Goal: Task Accomplishment & Management: Manage account settings

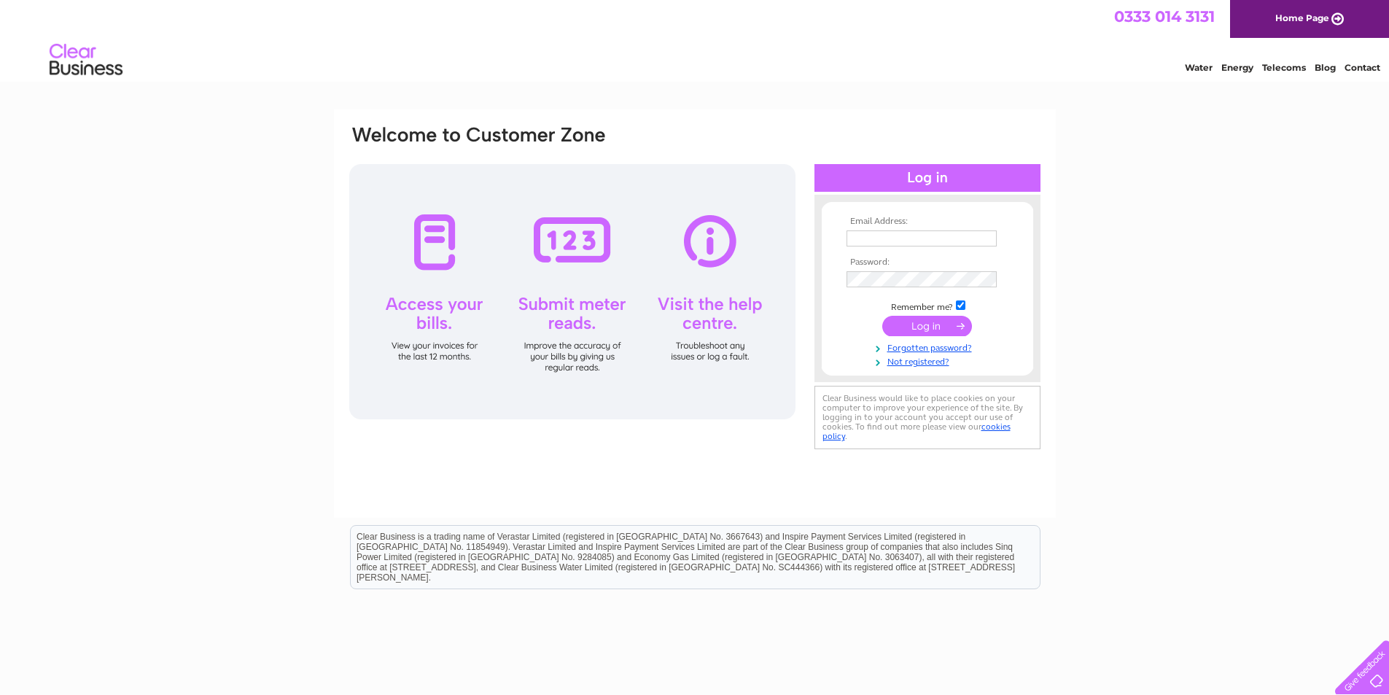
type input "[PERSON_NAME][EMAIL_ADDRESS][PERSON_NAME][DOMAIN_NAME]"
click at [926, 330] on input "submit" at bounding box center [927, 326] width 90 height 20
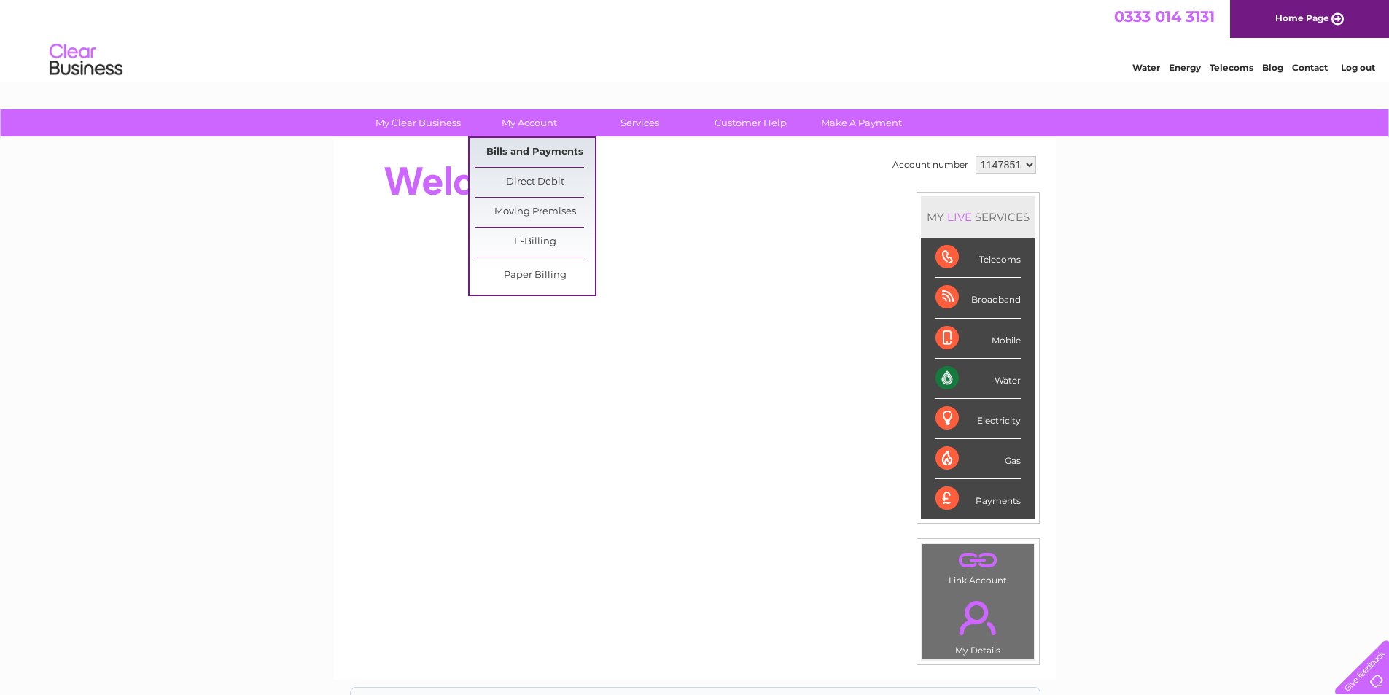
click at [561, 155] on link "Bills and Payments" at bounding box center [535, 152] width 120 height 29
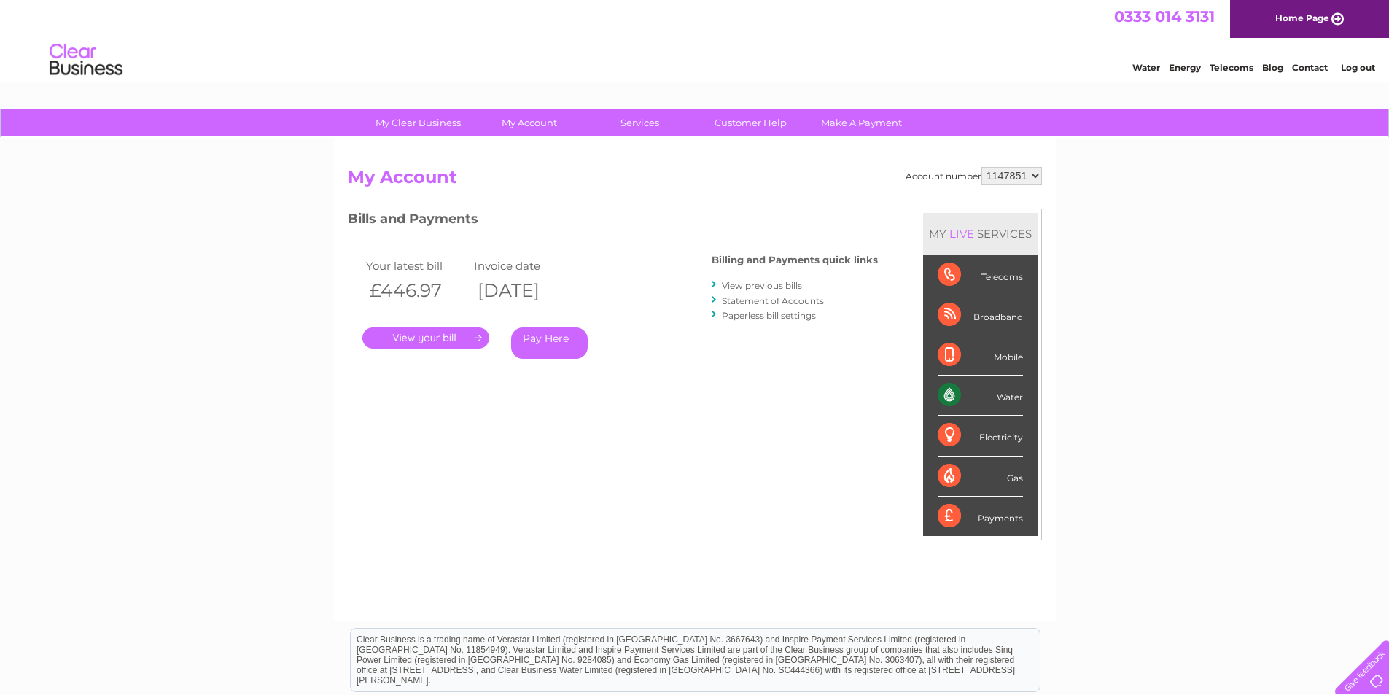
click at [453, 339] on link "." at bounding box center [425, 337] width 127 height 21
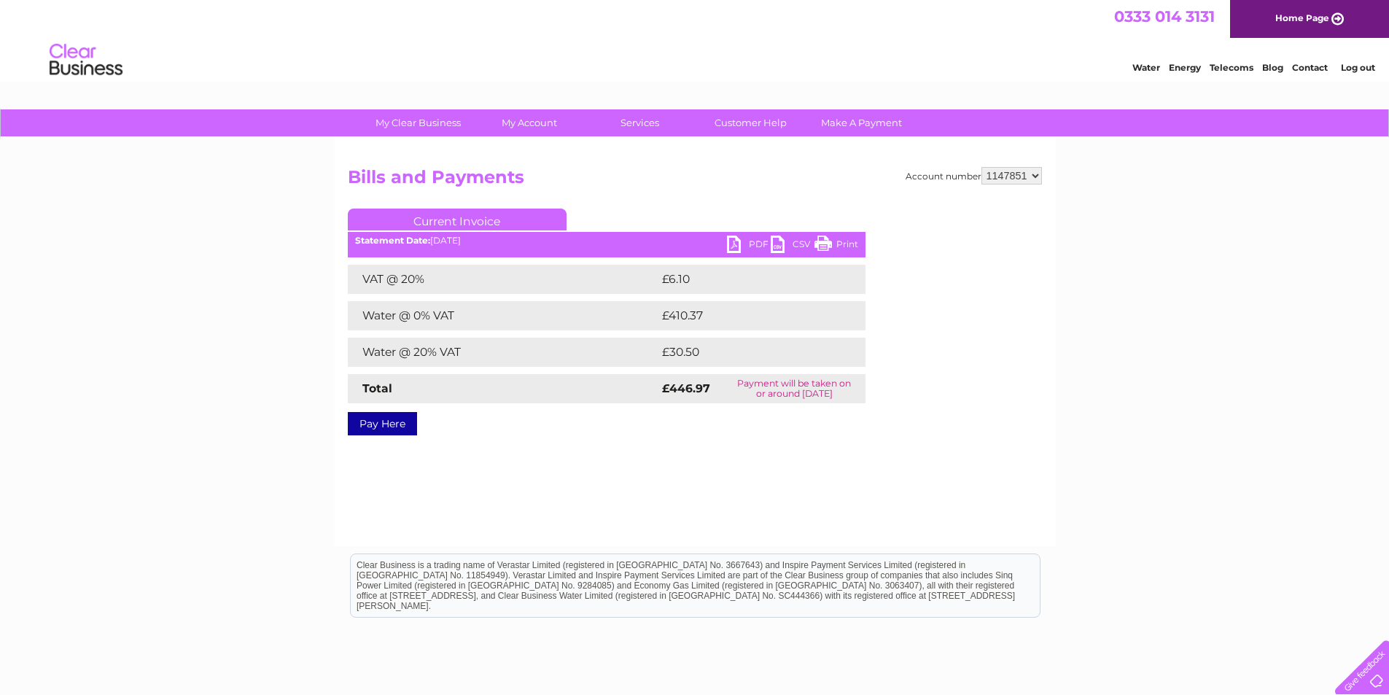
click at [754, 239] on link "PDF" at bounding box center [749, 246] width 44 height 21
